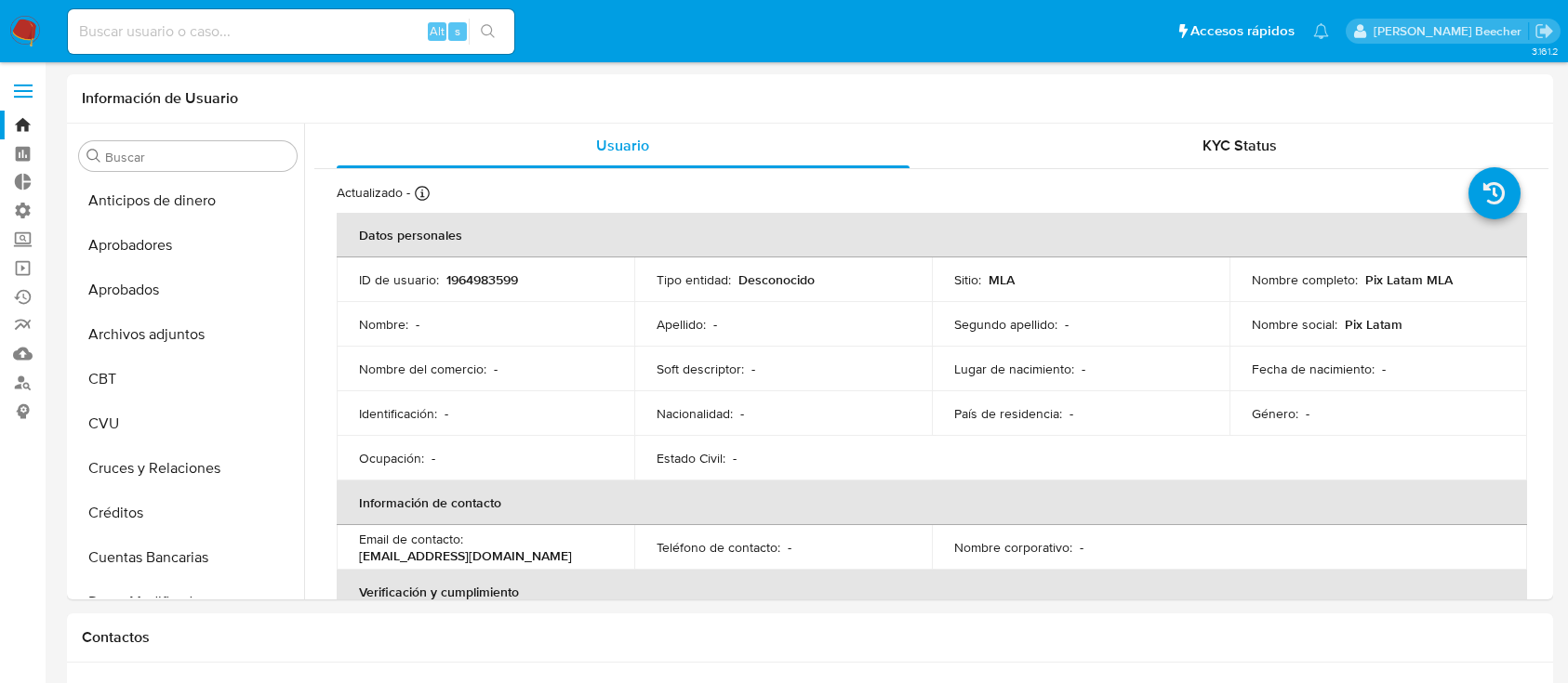
select select "10"
click at [157, 15] on div "Alt s" at bounding box center [291, 31] width 446 height 44
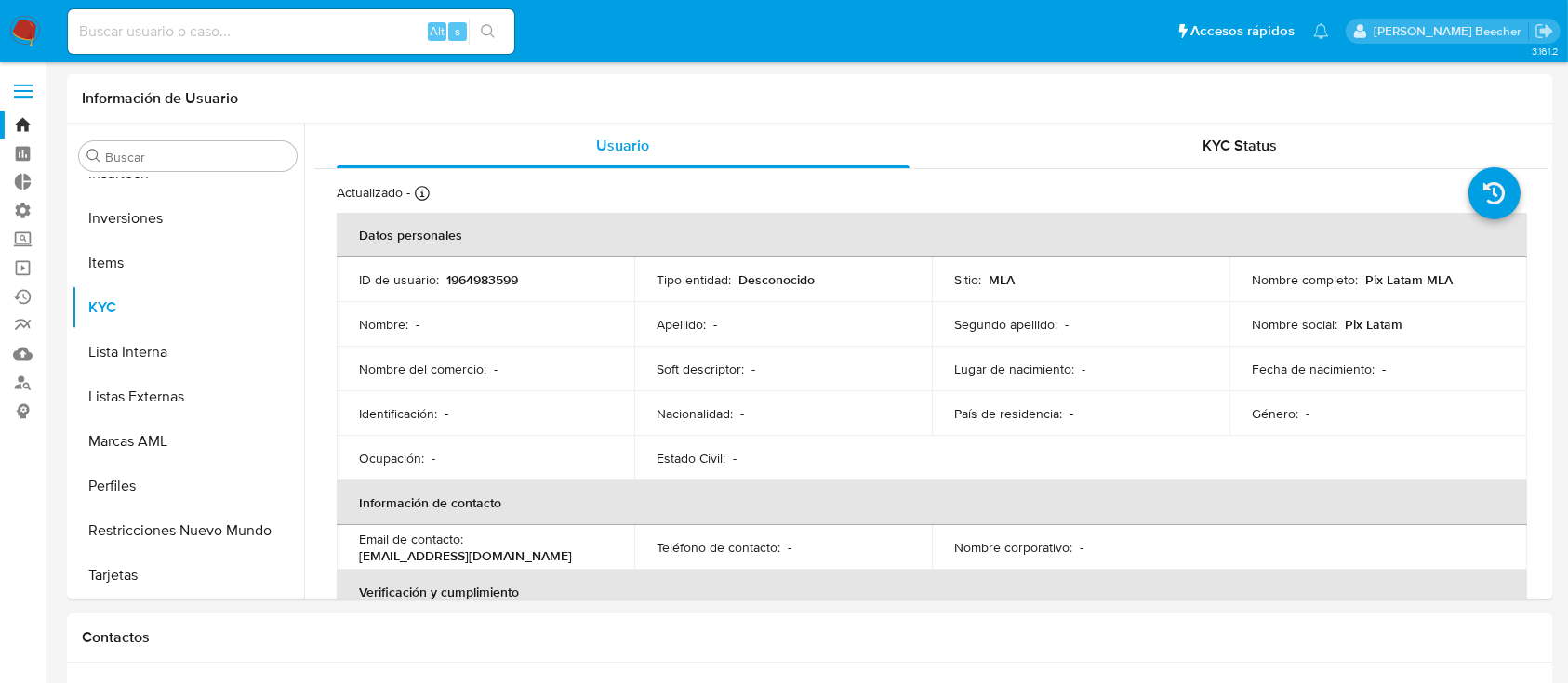
click at [186, 33] on input at bounding box center [291, 32] width 446 height 25
paste input "2492551437"
type input "2492551437"
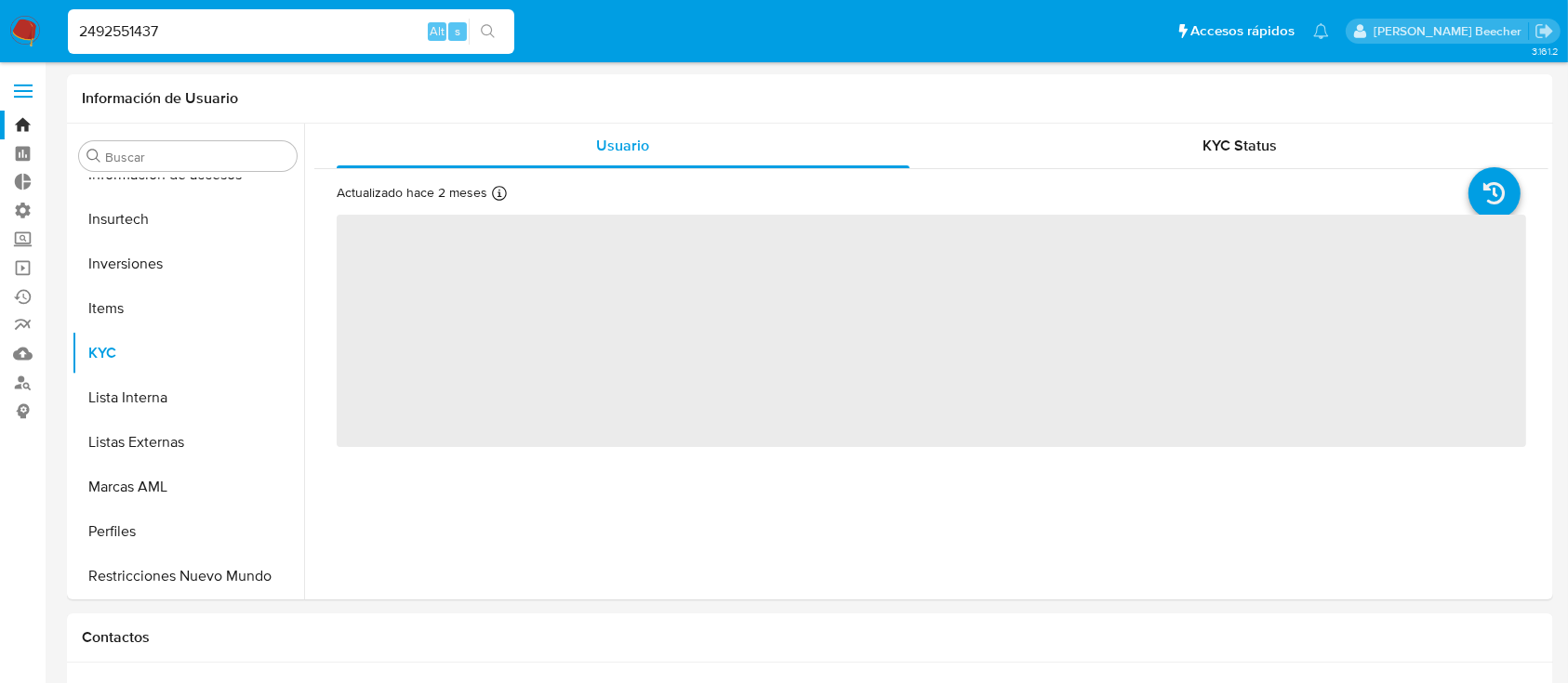
scroll to position [964, 0]
select select "10"
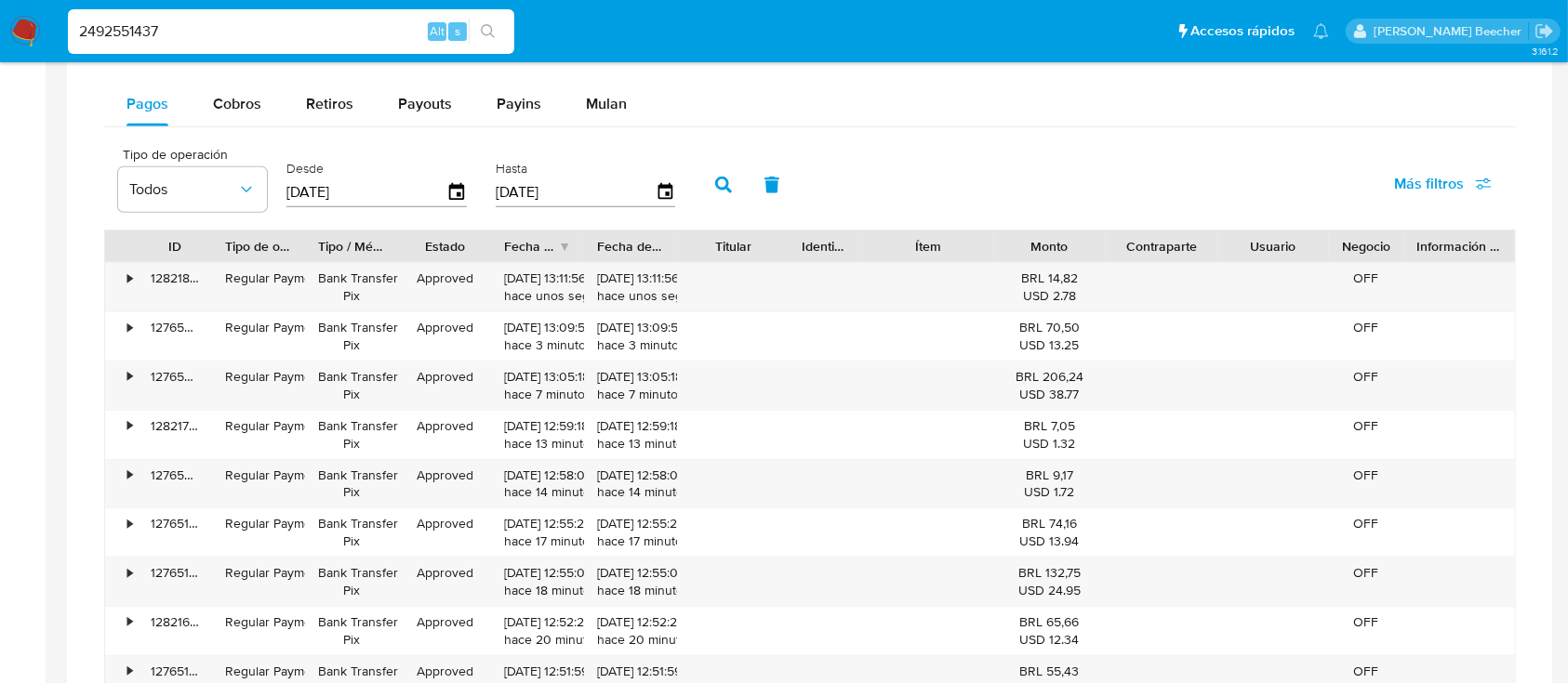
scroll to position [1207, 0]
click at [127, 279] on div "•" at bounding box center [129, 280] width 5 height 18
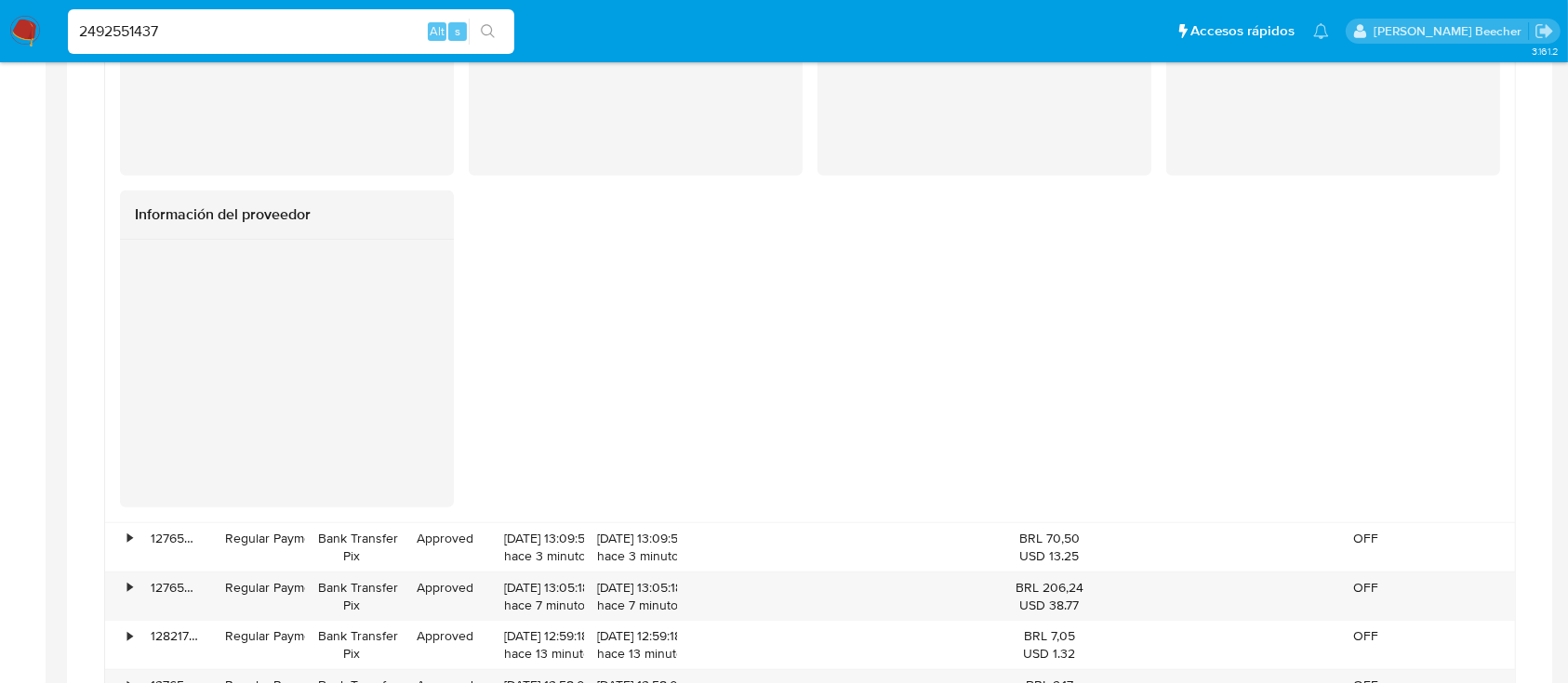
scroll to position [1745, 0]
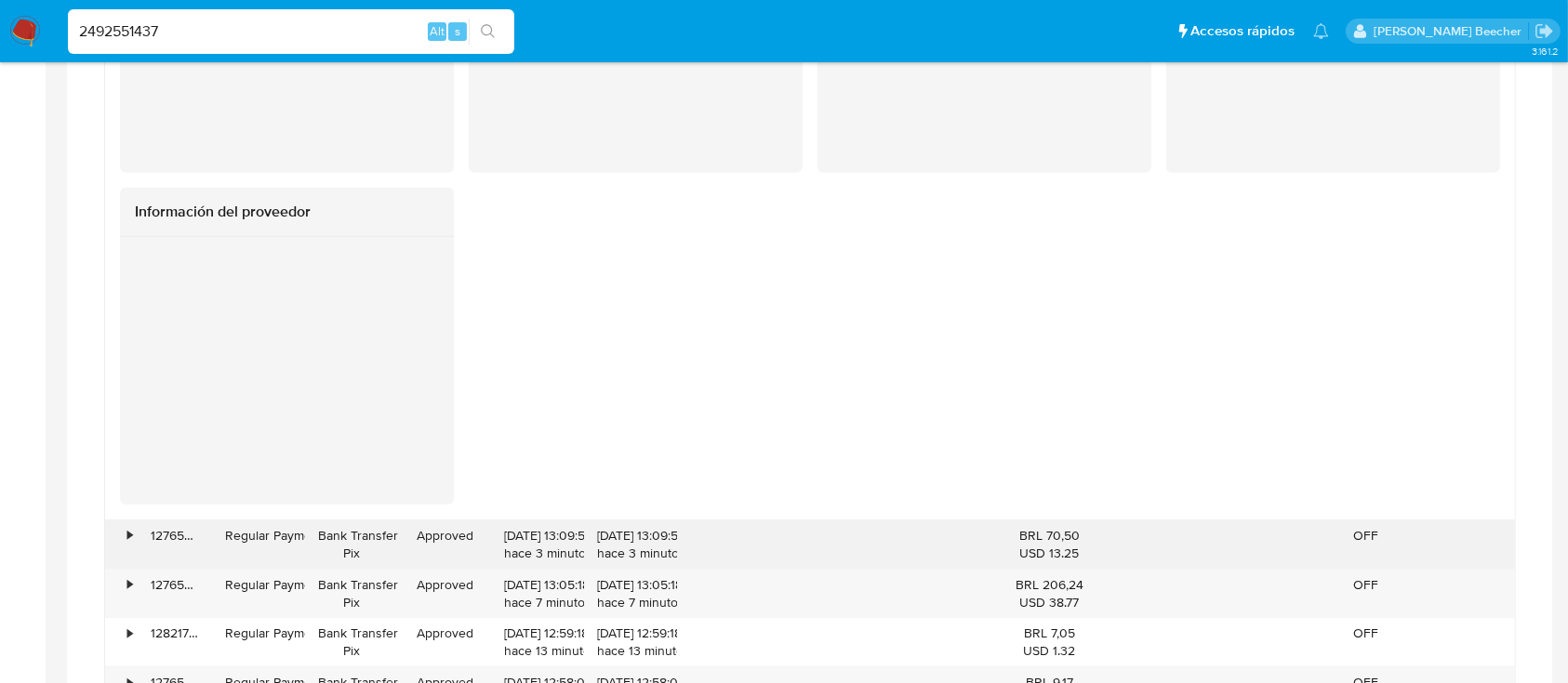
click at [120, 541] on div "•" at bounding box center [121, 544] width 32 height 48
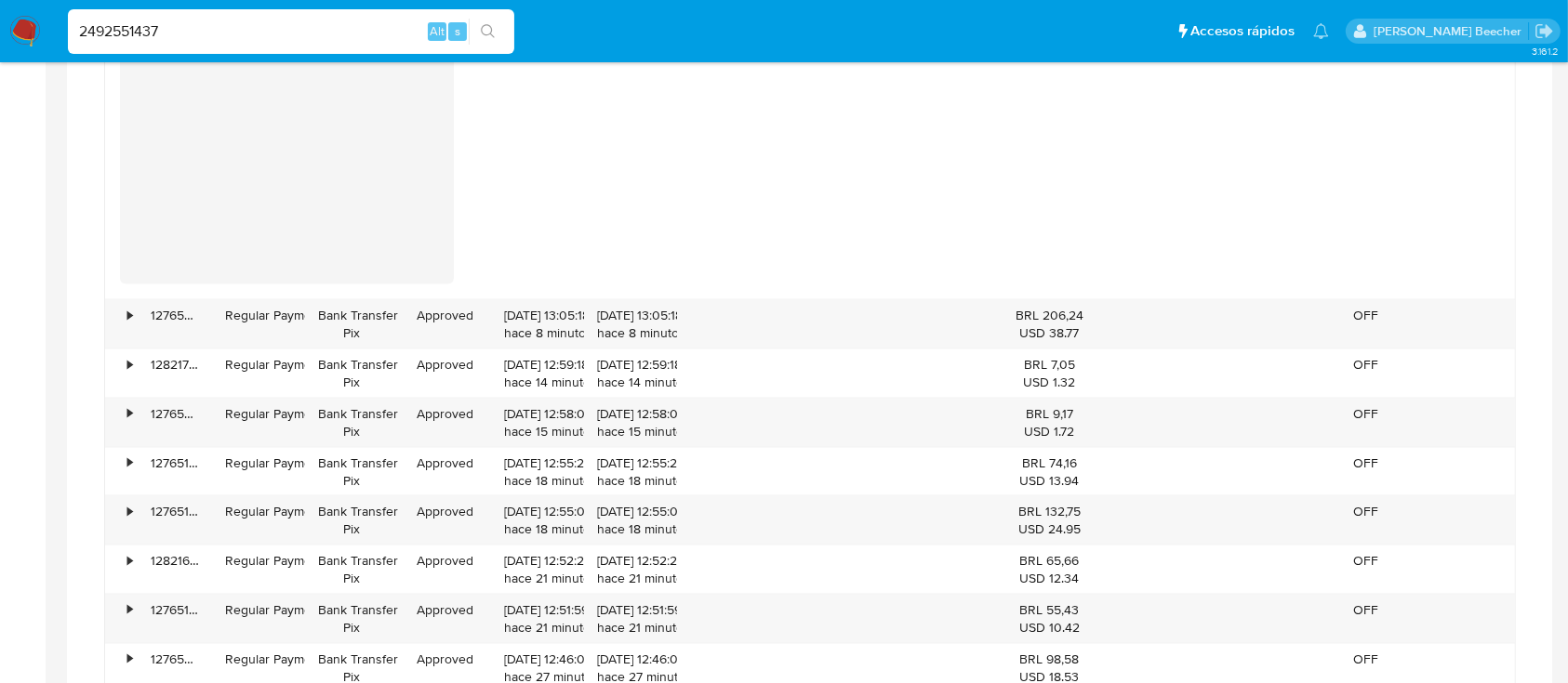
scroll to position [2759, 0]
click at [125, 314] on div "•" at bounding box center [121, 323] width 32 height 48
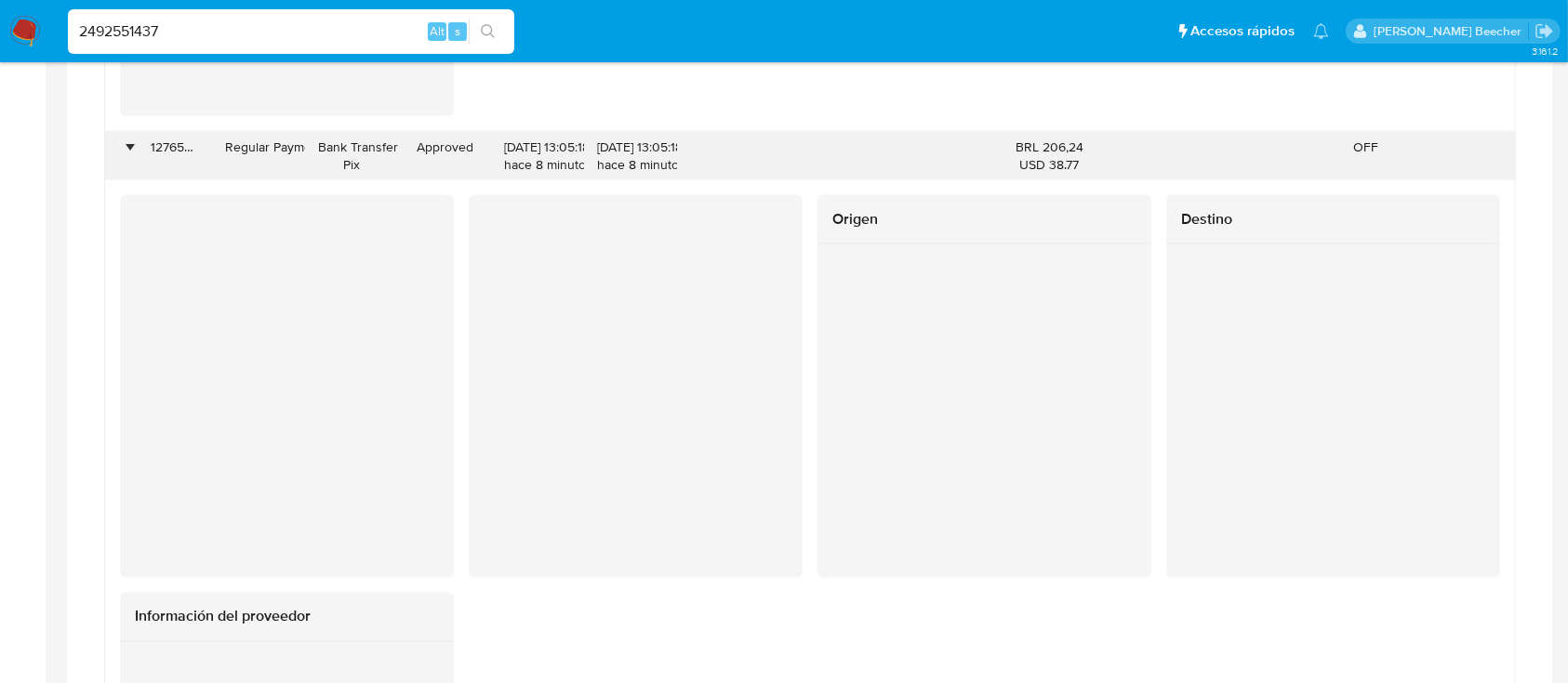
scroll to position [2913, 0]
